Goal: Find specific page/section: Find specific page/section

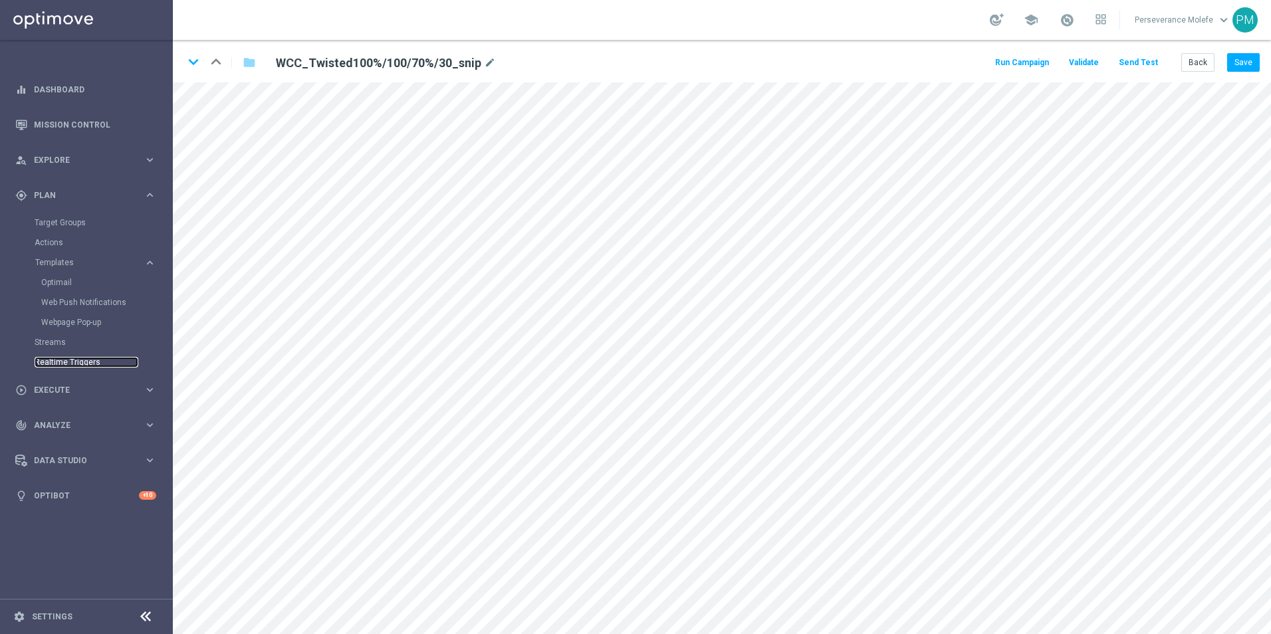
click at [98, 363] on link "Realtime Triggers" at bounding box center [87, 362] width 104 height 11
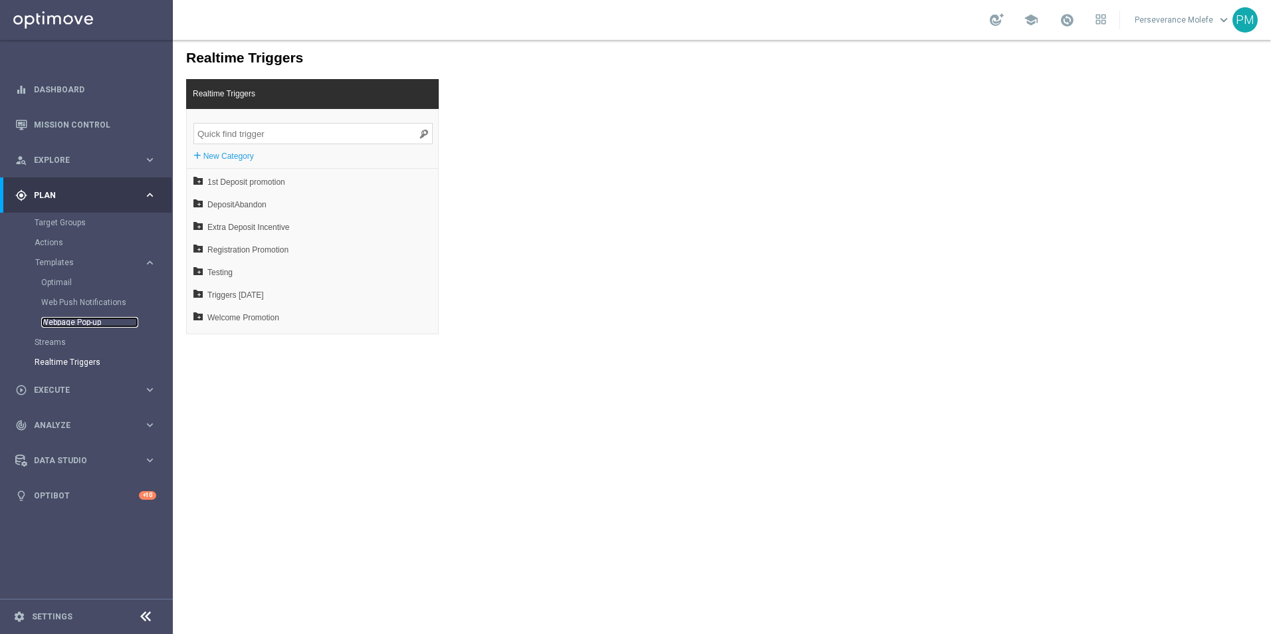
click at [59, 318] on link "Webpage Pop-up" at bounding box center [89, 322] width 97 height 11
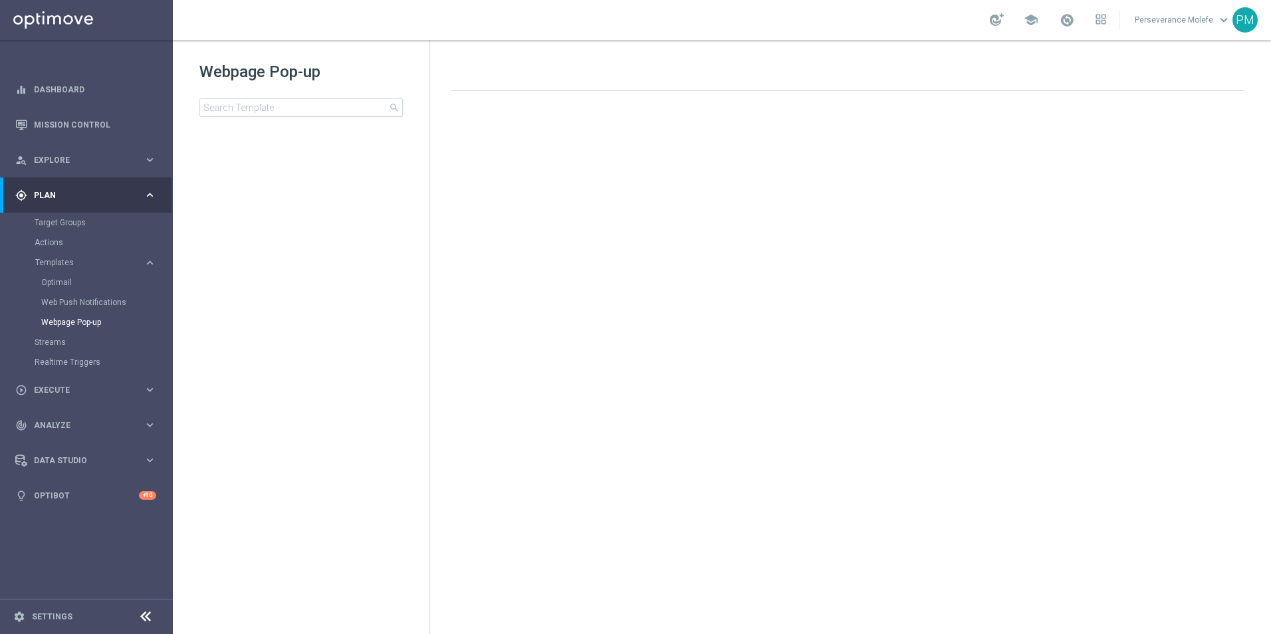
click at [58, 349] on div "Streams" at bounding box center [103, 342] width 137 height 20
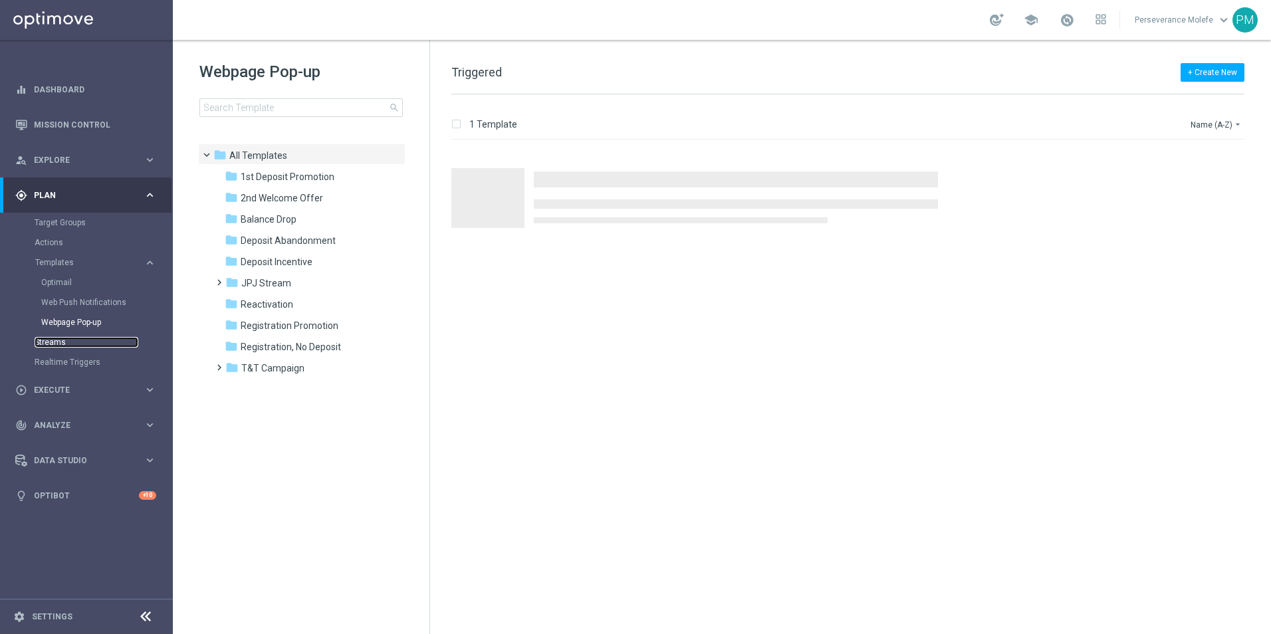
click at [53, 342] on link "Streams" at bounding box center [87, 342] width 104 height 11
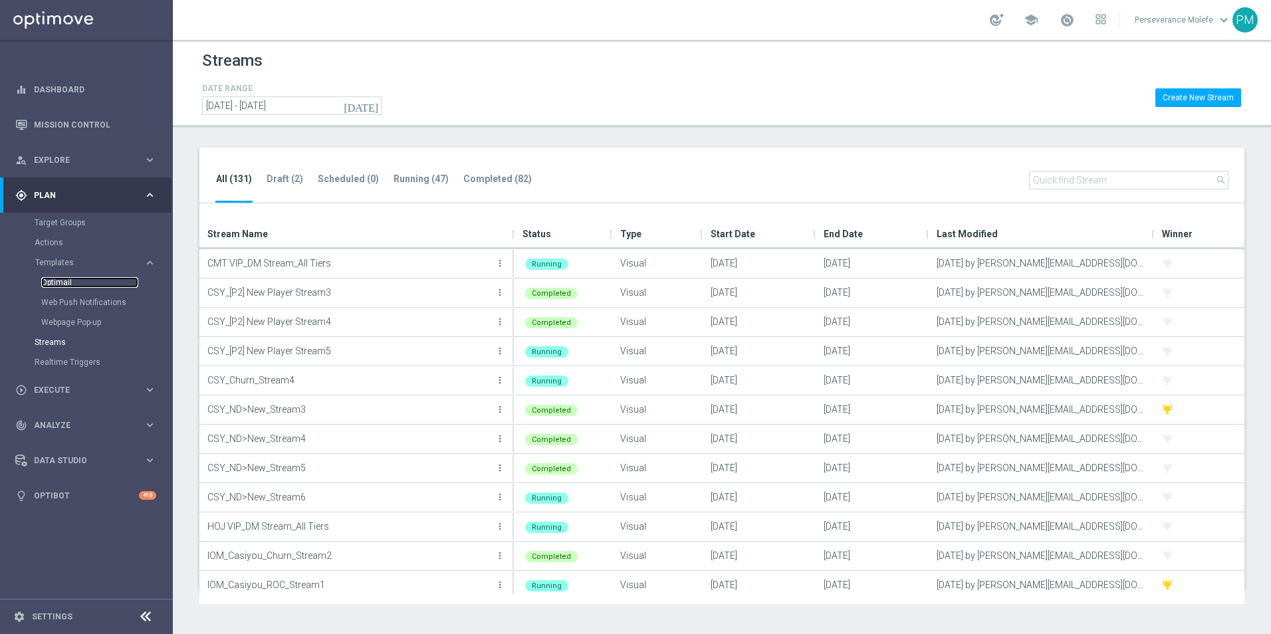
click at [66, 283] on link "Optimail" at bounding box center [89, 282] width 97 height 11
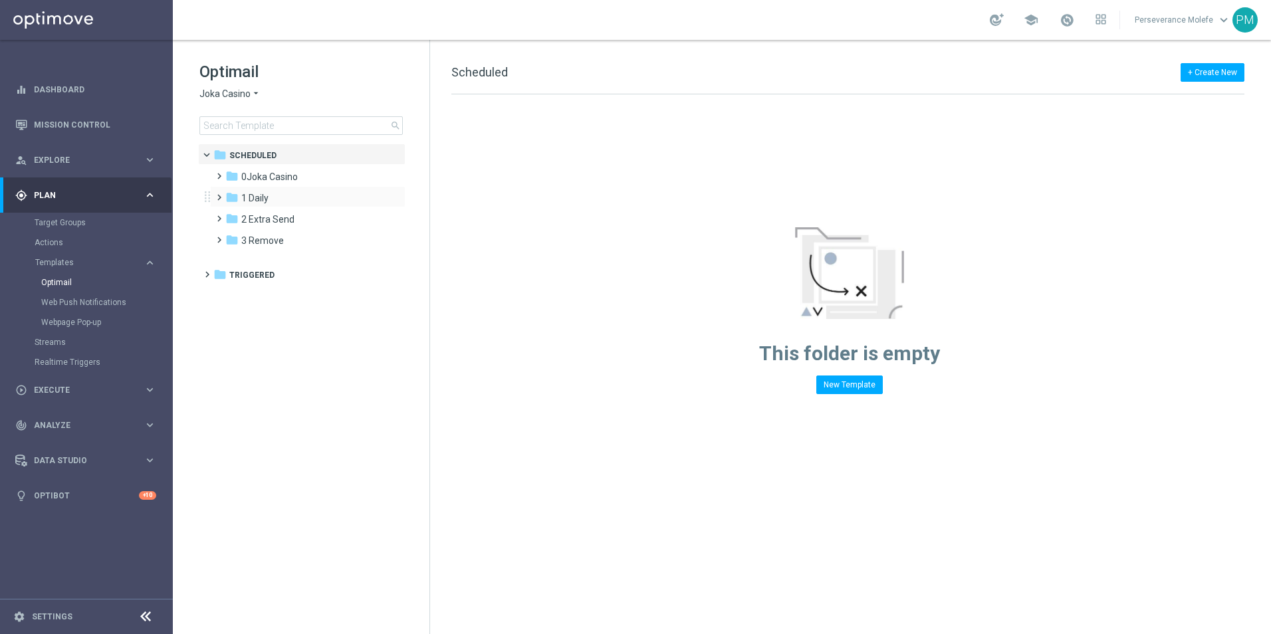
click at [255, 190] on div "folder 1 Daily more_vert" at bounding box center [307, 196] width 195 height 21
click at [255, 194] on span "1 Daily" at bounding box center [254, 198] width 27 height 12
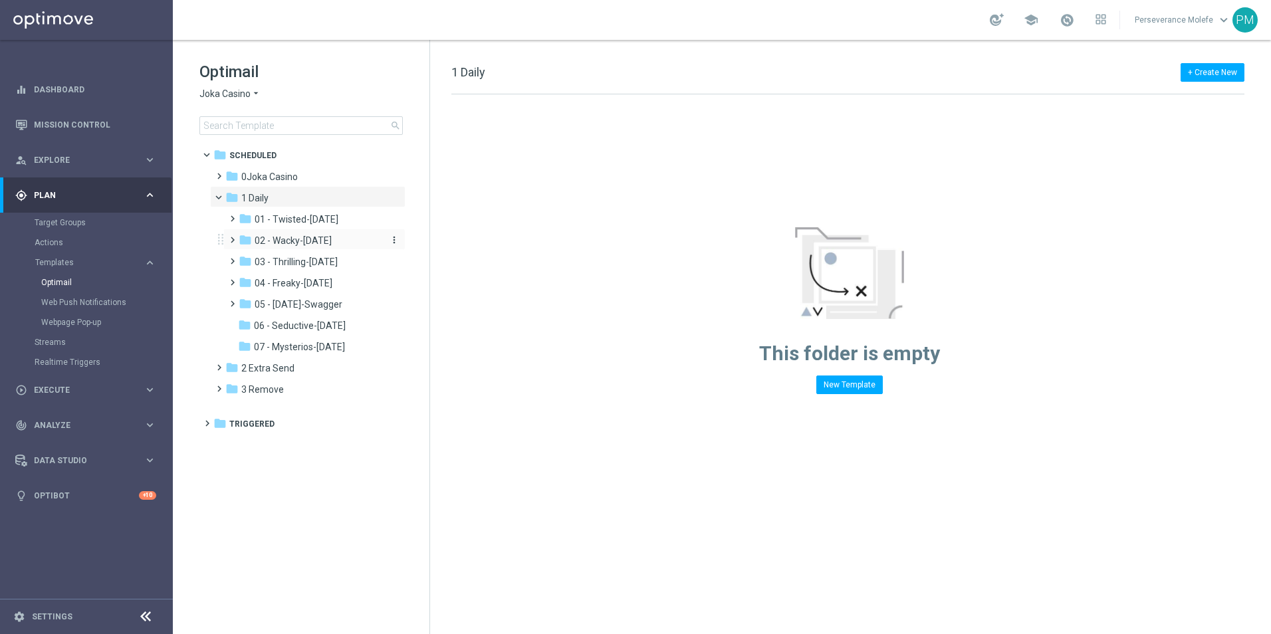
click at [272, 240] on span "02 - Wacky-[DATE]" at bounding box center [293, 241] width 77 height 12
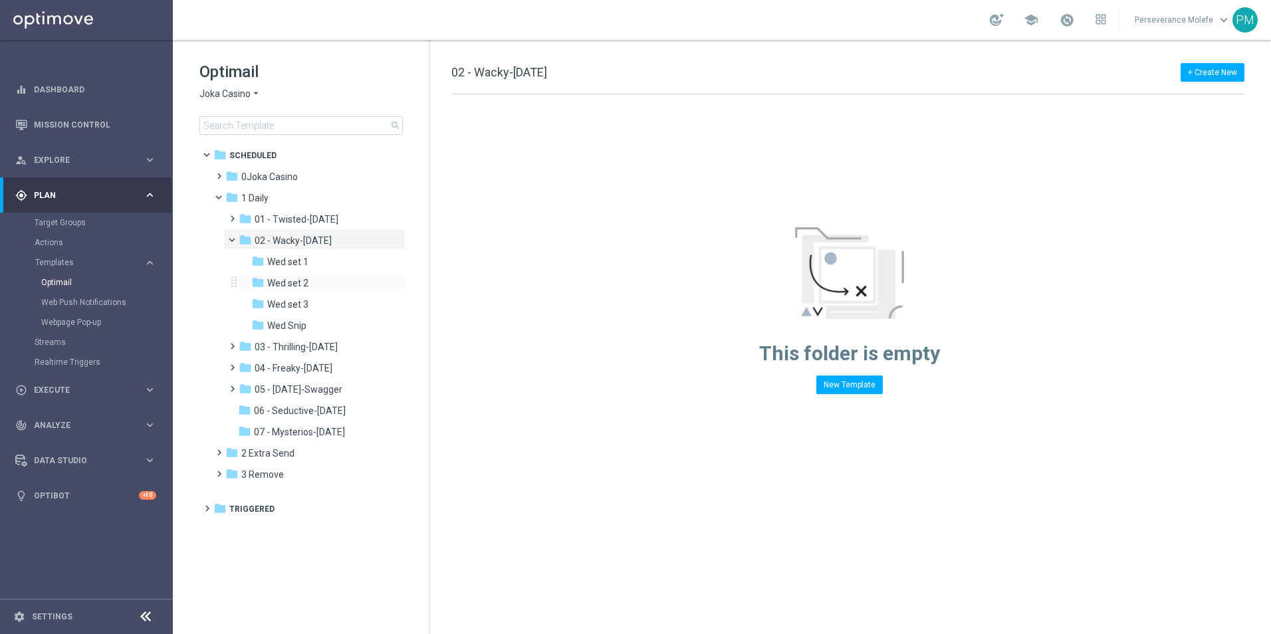
click at [294, 275] on div "folder Wed set 2 more_vert" at bounding box center [321, 281] width 169 height 21
click at [294, 286] on span "Wed set 2" at bounding box center [287, 283] width 41 height 12
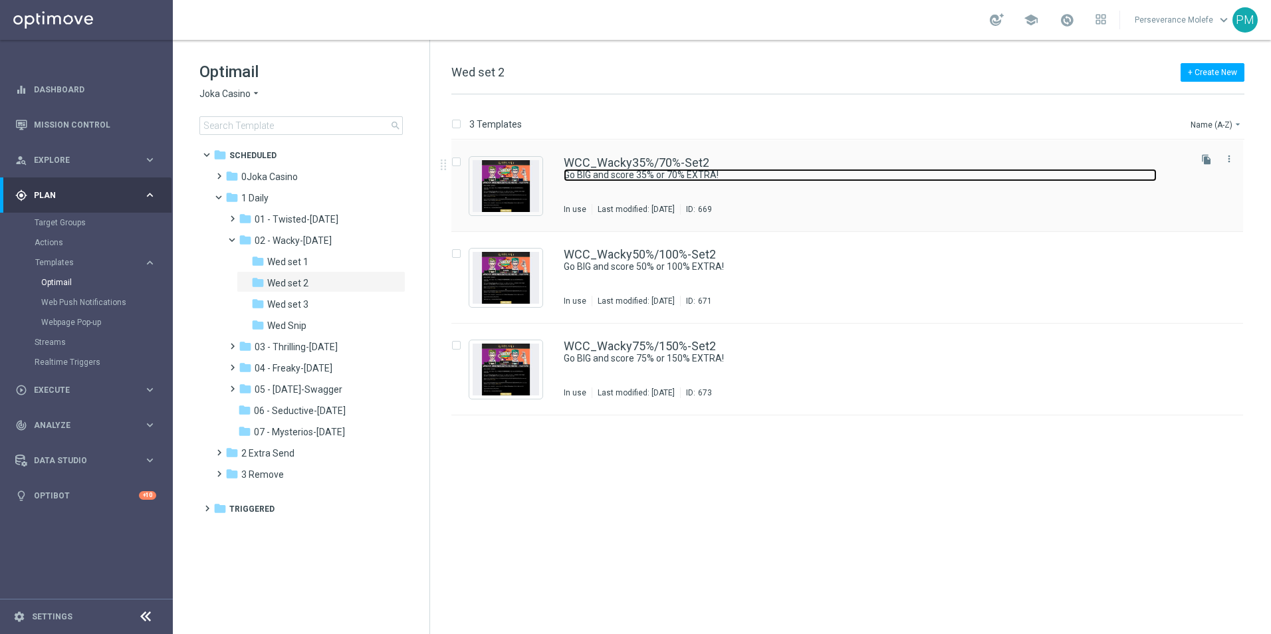
click at [594, 169] on link "Go BIG and score 35% or 70% EXTRA!" at bounding box center [860, 175] width 593 height 13
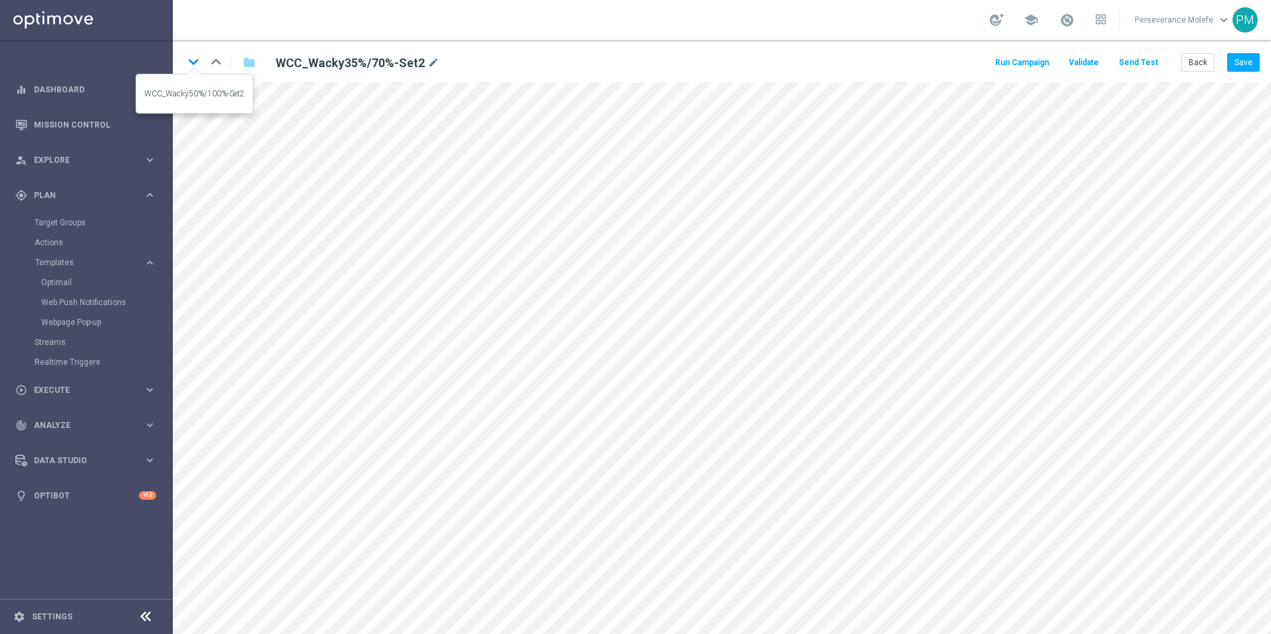
click at [188, 66] on icon "keyboard_arrow_down" at bounding box center [193, 62] width 20 height 20
click at [192, 68] on icon "keyboard_arrow_down" at bounding box center [193, 62] width 20 height 20
click at [223, 58] on icon "keyboard_arrow_up" at bounding box center [216, 62] width 20 height 20
click at [1197, 66] on button "Back" at bounding box center [1197, 62] width 33 height 19
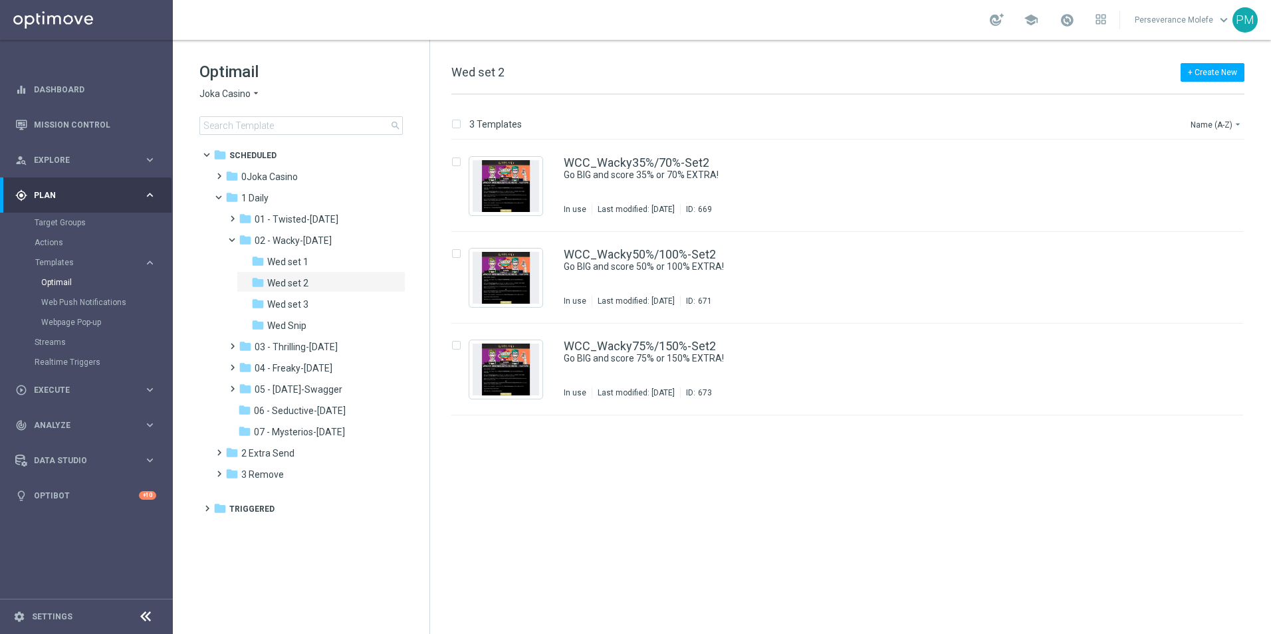
click at [251, 98] on icon "arrow_drop_down" at bounding box center [256, 94] width 11 height 13
click at [233, 213] on div "Casino Joka" at bounding box center [250, 221] width 100 height 16
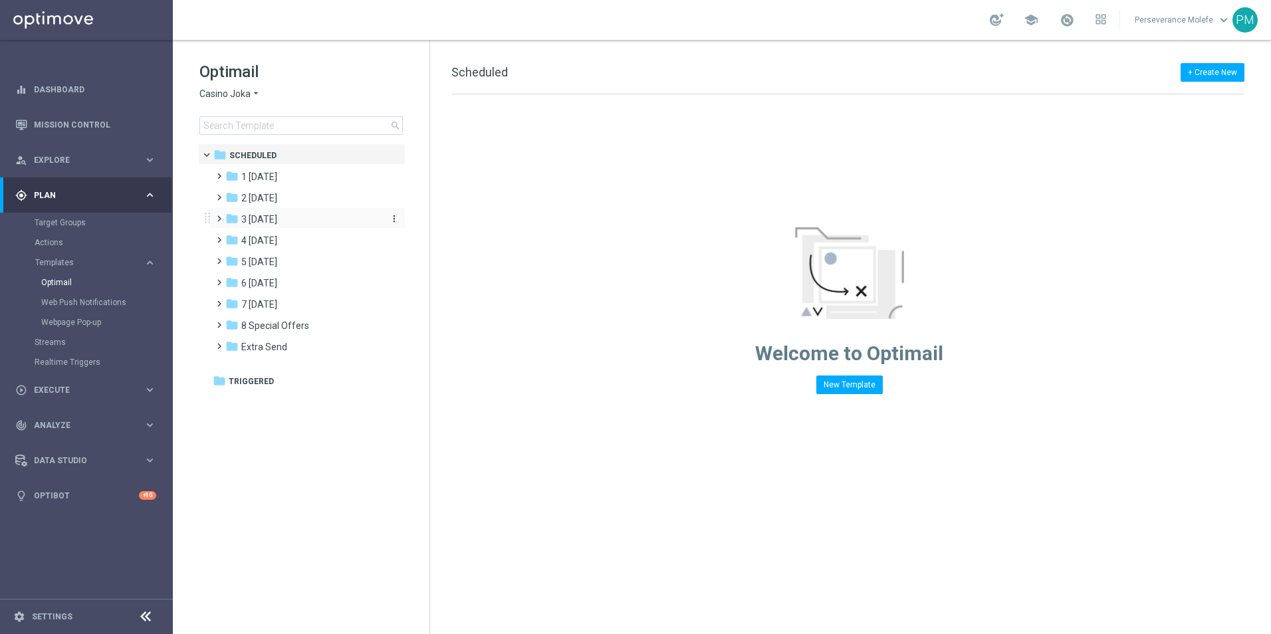
click at [292, 219] on div "folder 3 [DATE]" at bounding box center [301, 219] width 153 height 15
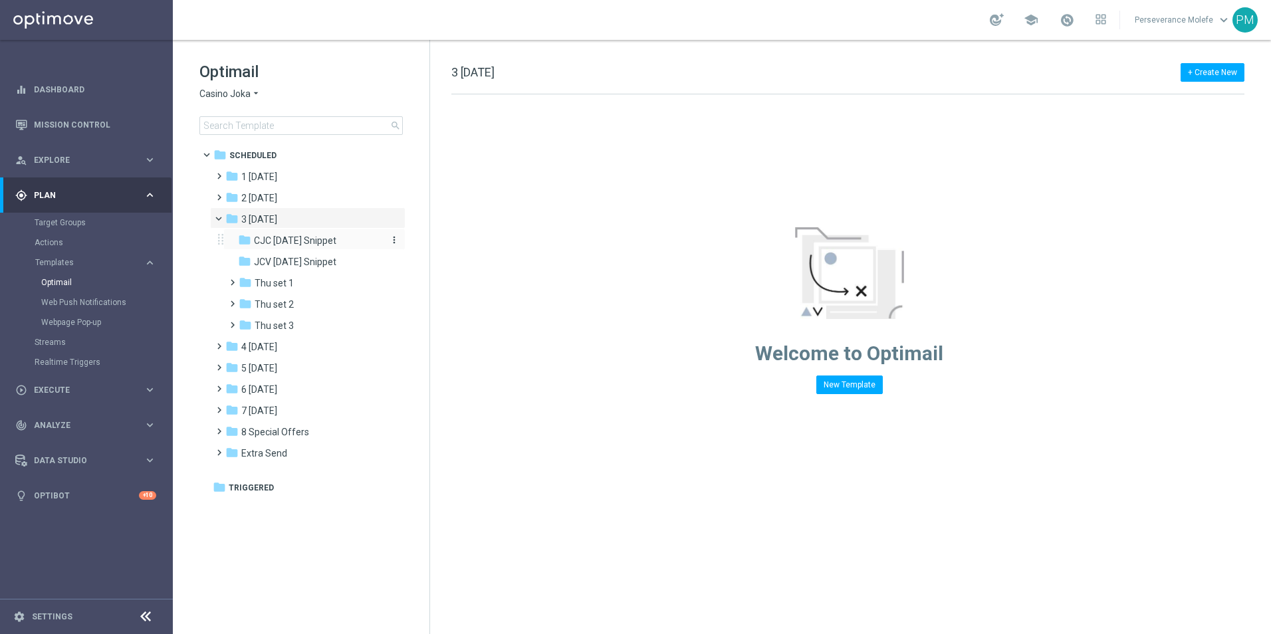
click at [305, 238] on span "CJC [DATE] Snippet" at bounding box center [295, 241] width 82 height 12
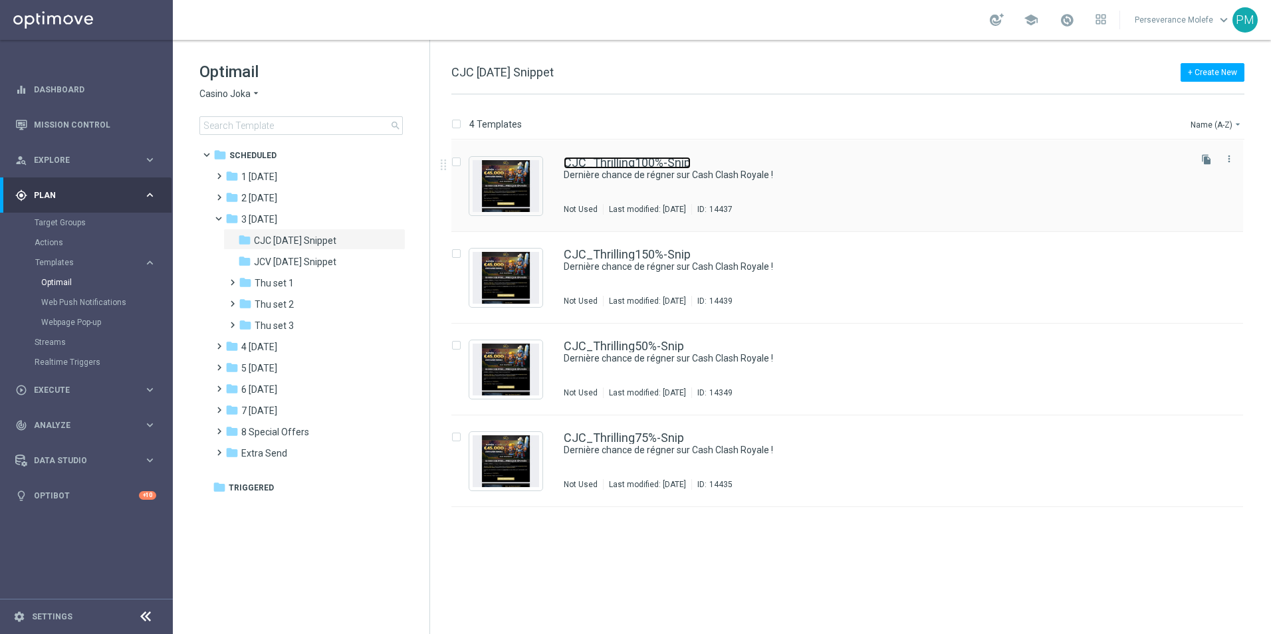
click at [641, 166] on link "CJC_Thrilling100%-Snip" at bounding box center [627, 163] width 127 height 12
